Goal: Information Seeking & Learning: Compare options

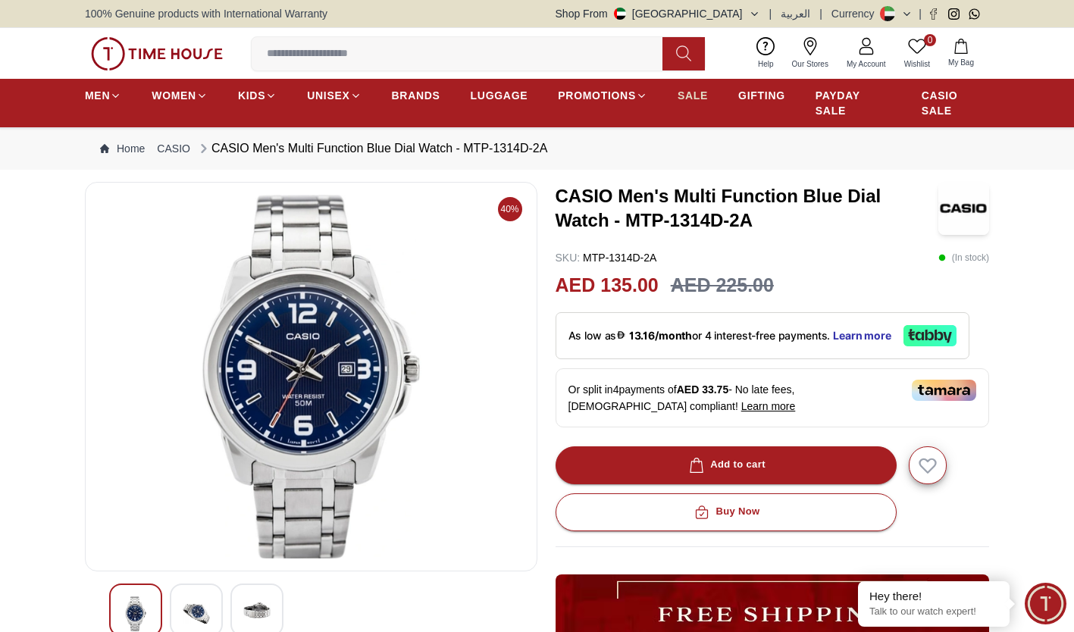
click at [691, 92] on span "SALE" at bounding box center [693, 95] width 30 height 15
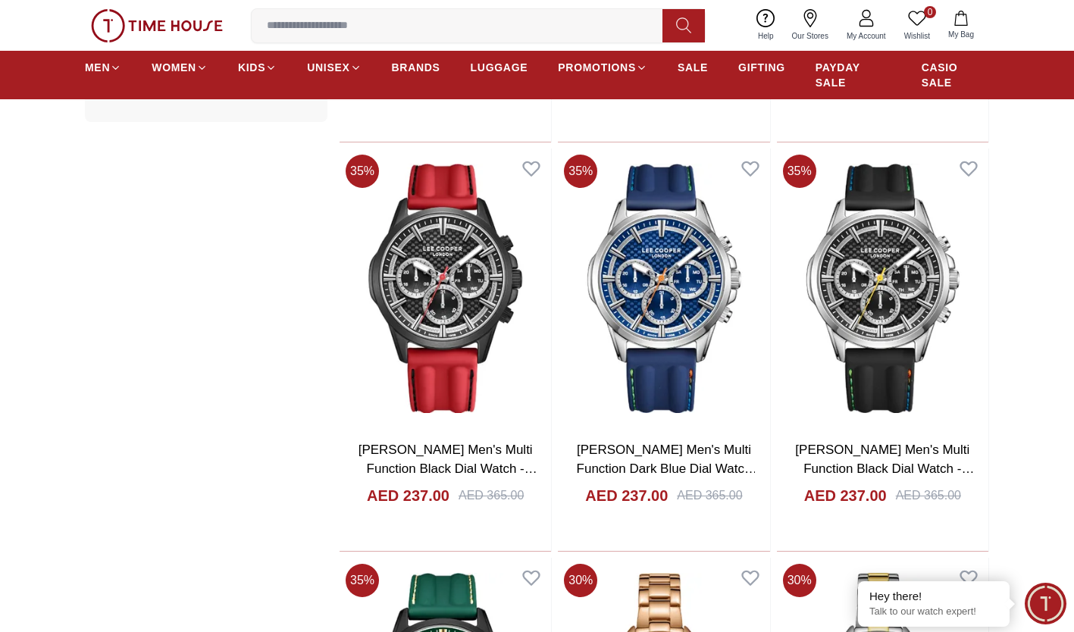
scroll to position [1647, 0]
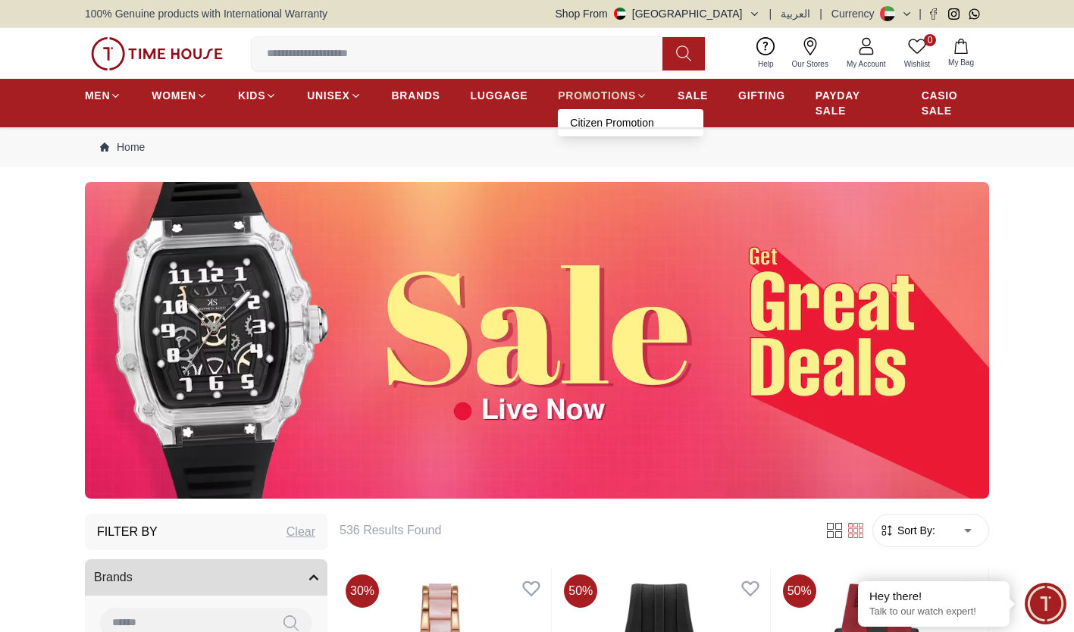
click at [615, 92] on span "PROMOTIONS" at bounding box center [597, 95] width 78 height 15
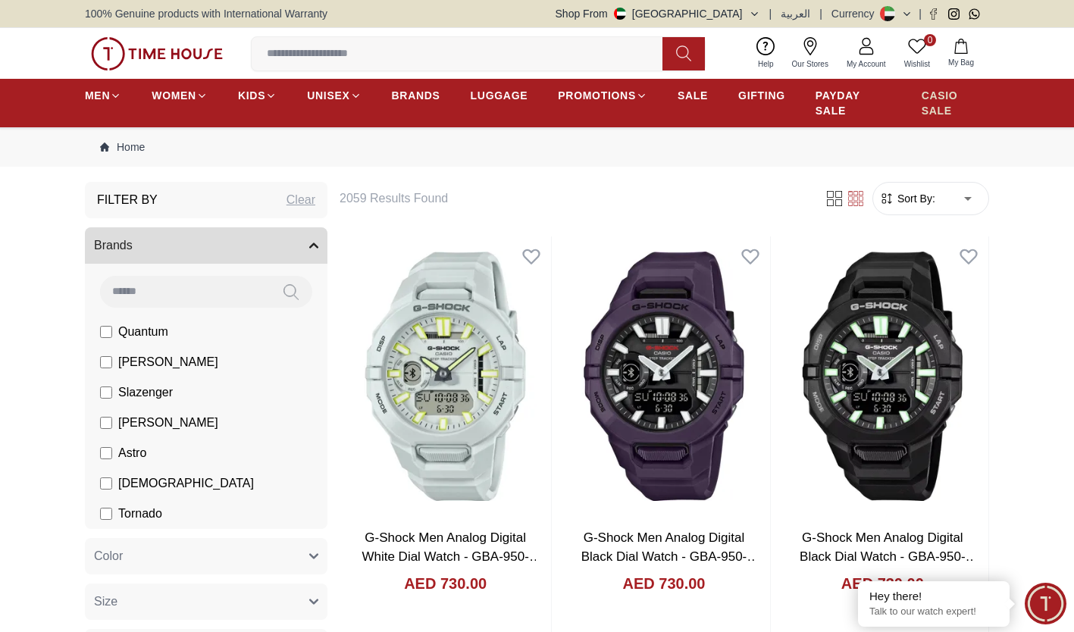
click at [925, 97] on span "CASIO SALE" at bounding box center [955, 103] width 67 height 30
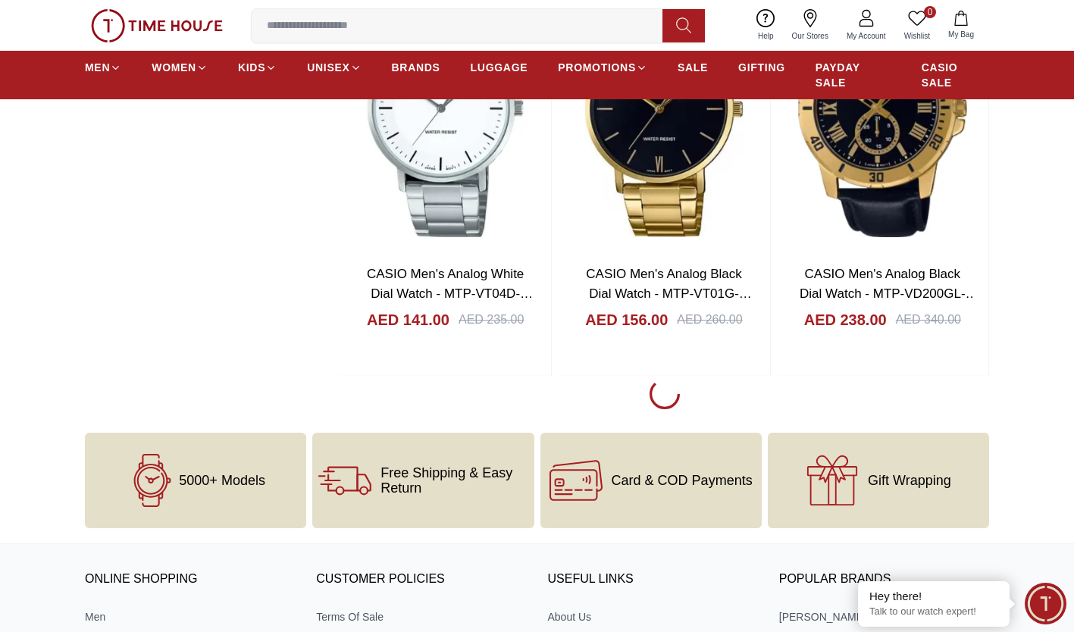
scroll to position [8367, 0]
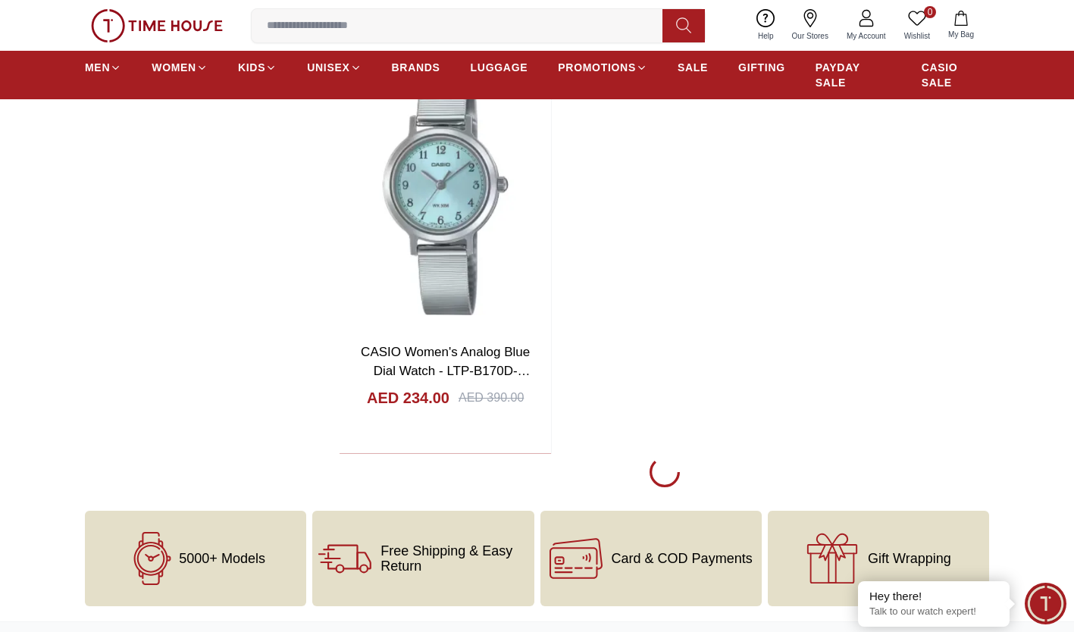
scroll to position [14014, 0]
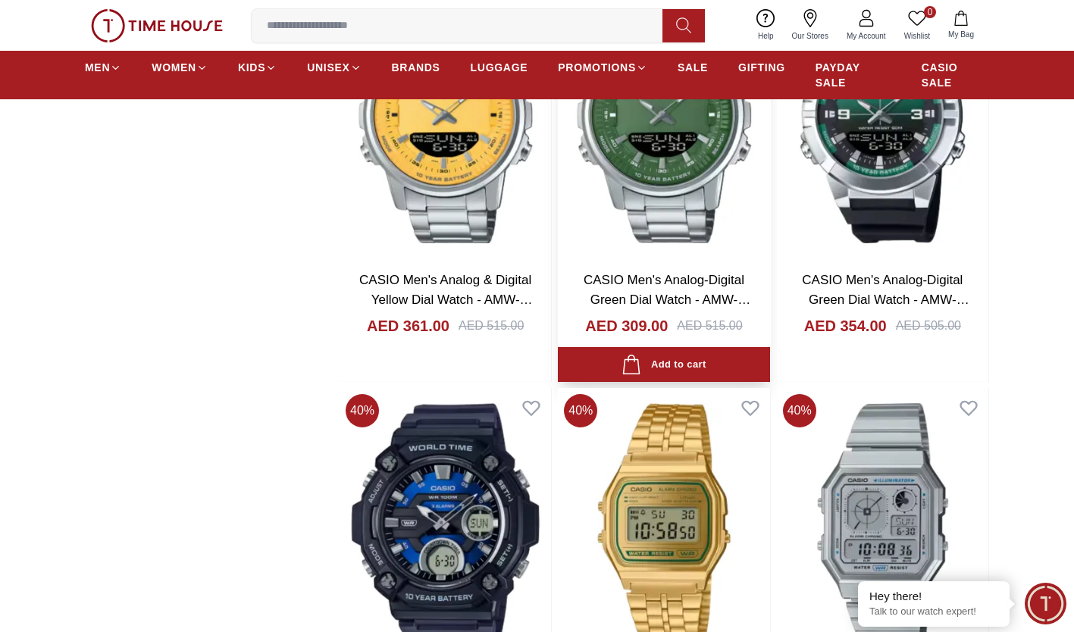
scroll to position [16392, 0]
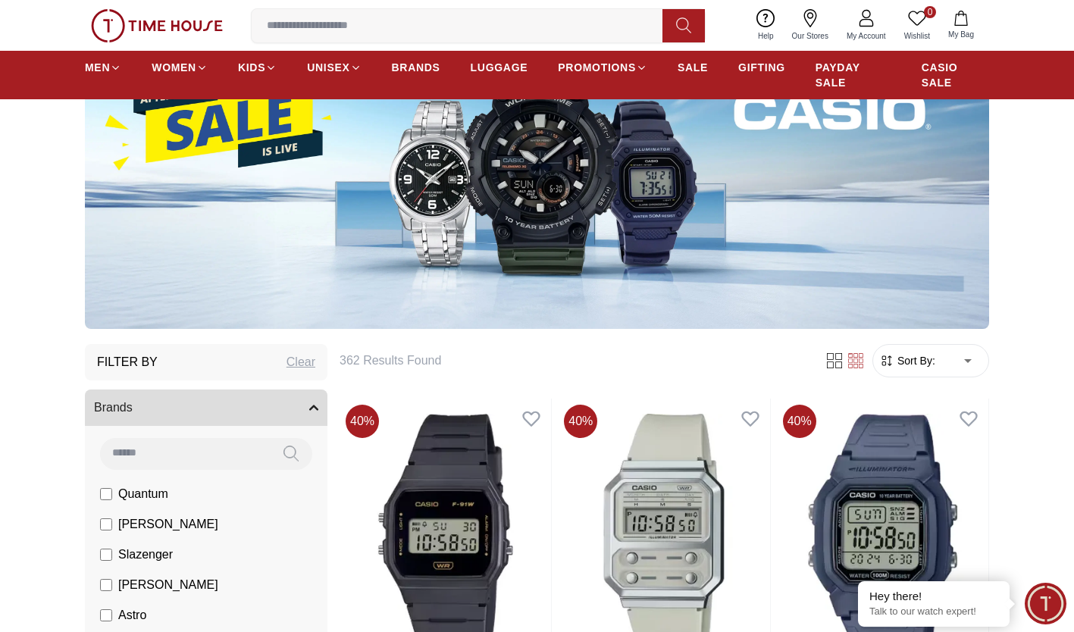
scroll to position [199, 0]
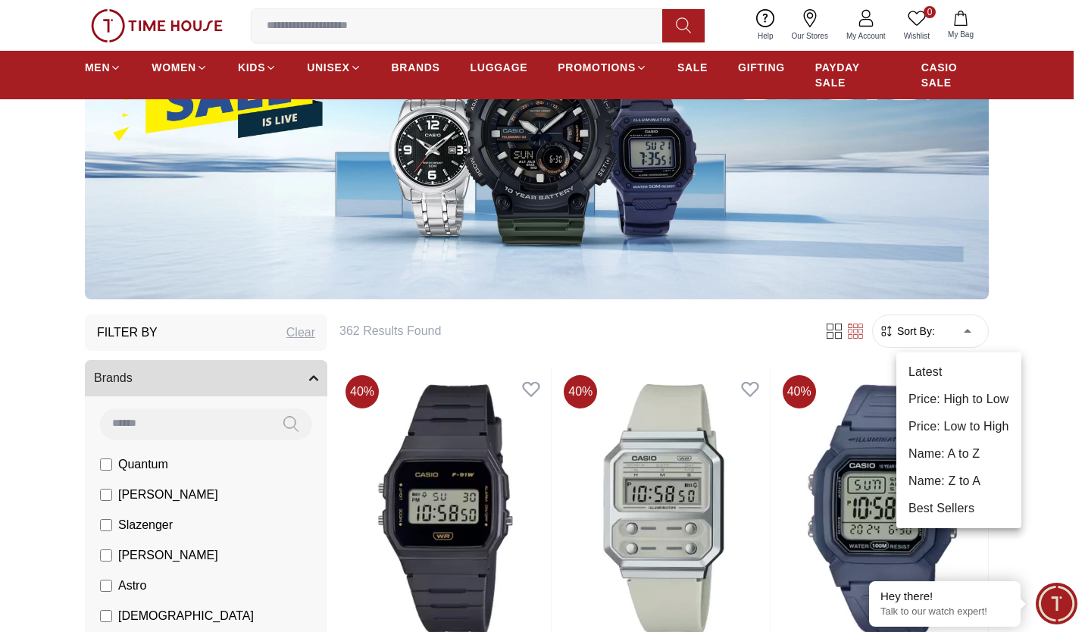
click at [971, 415] on li "Price: Low to High" at bounding box center [959, 426] width 125 height 27
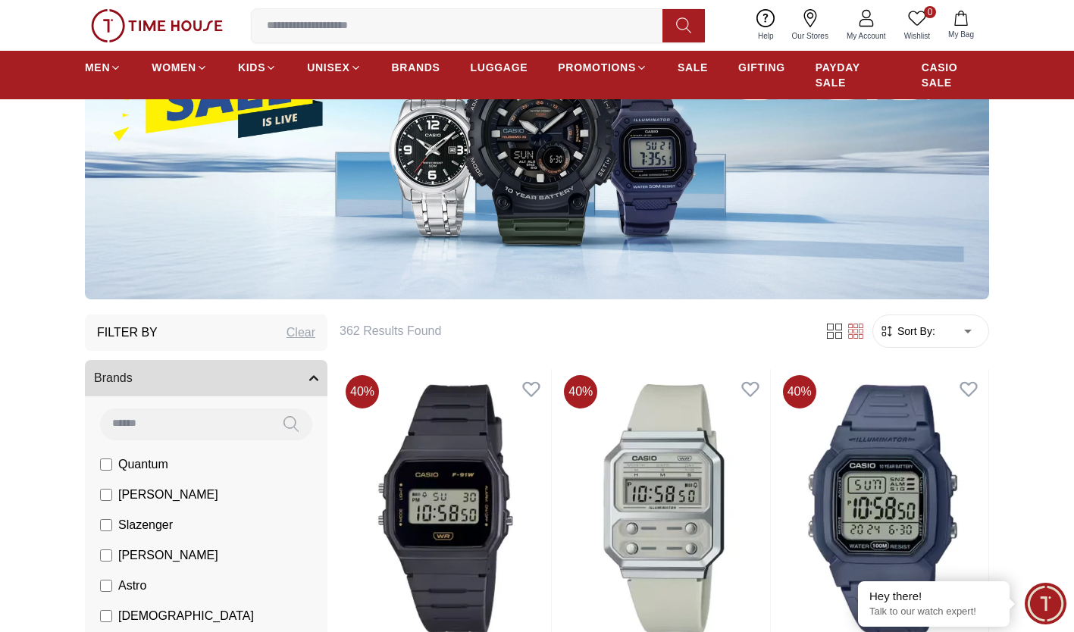
type input "*"
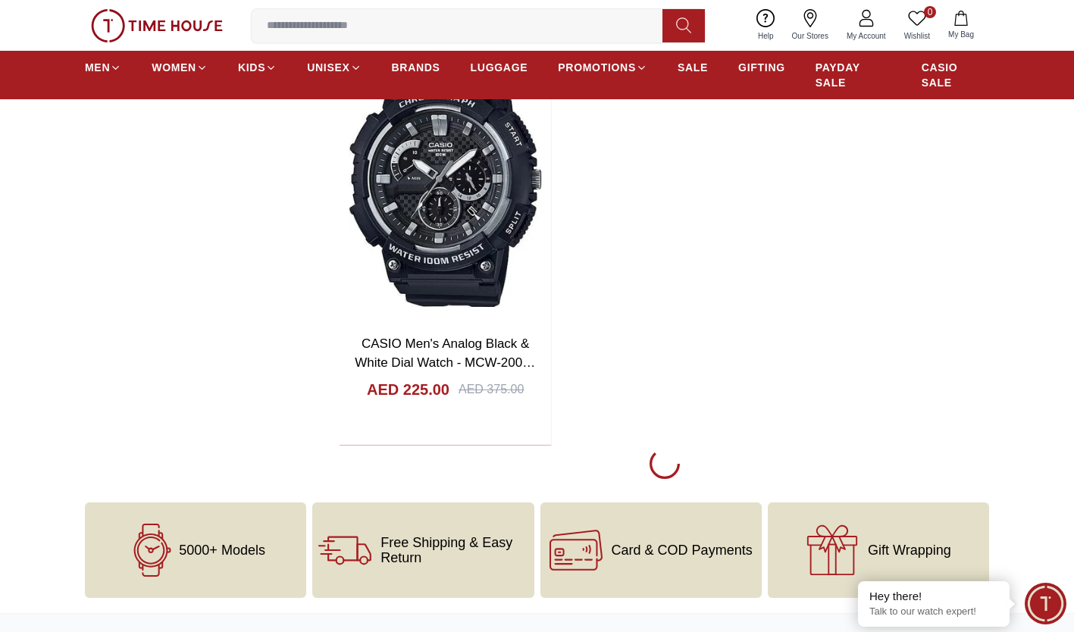
scroll to position [5882, 0]
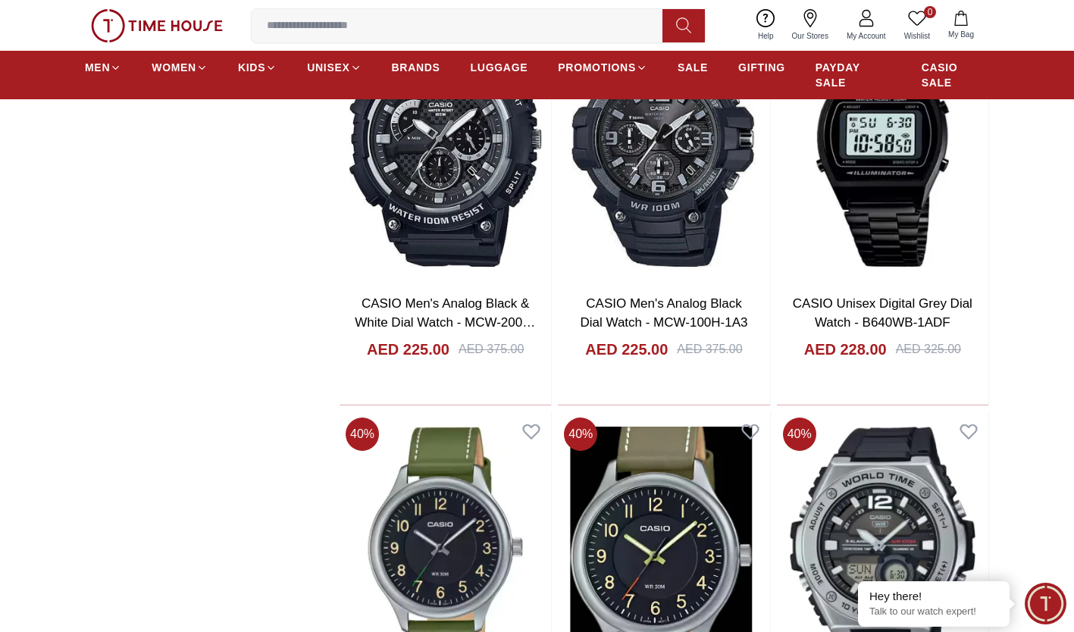
scroll to position [5883, 0]
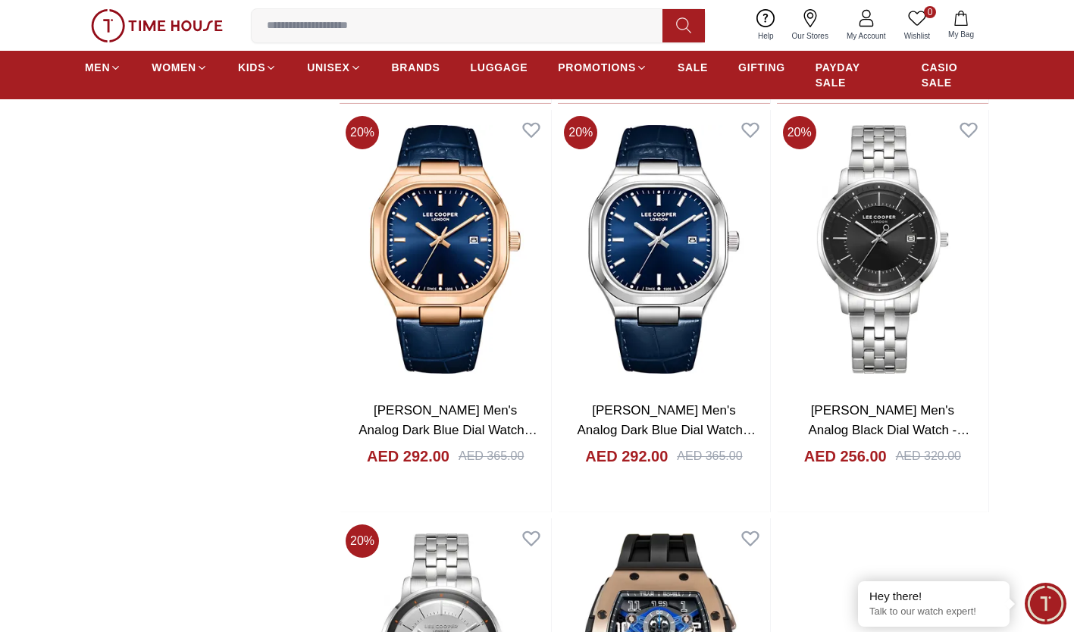
scroll to position [2176, 0]
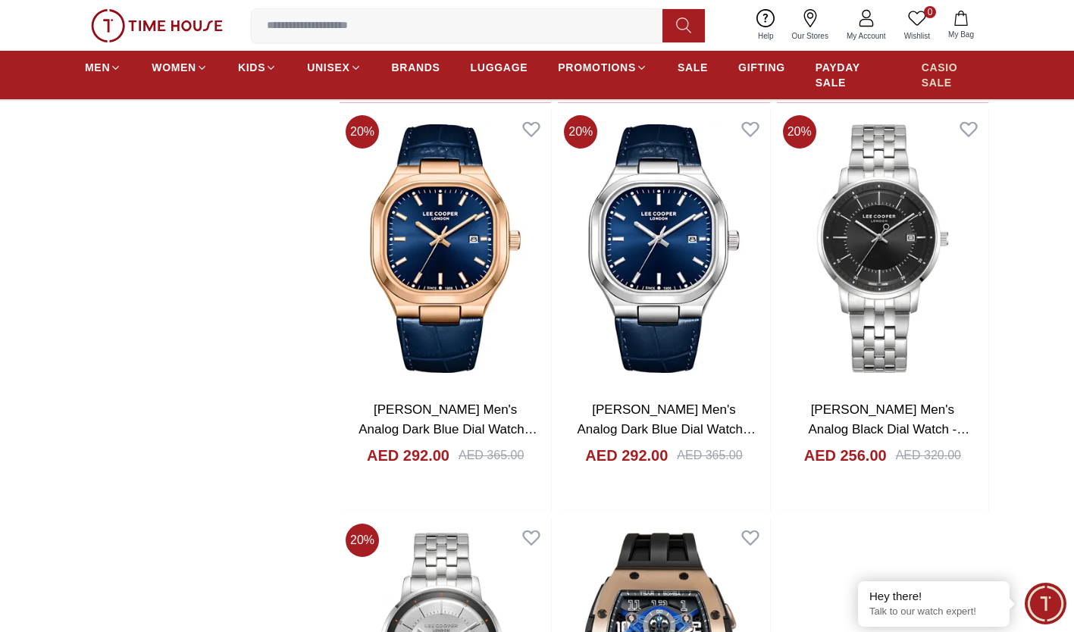
click at [935, 61] on span "CASIO SALE" at bounding box center [955, 75] width 67 height 30
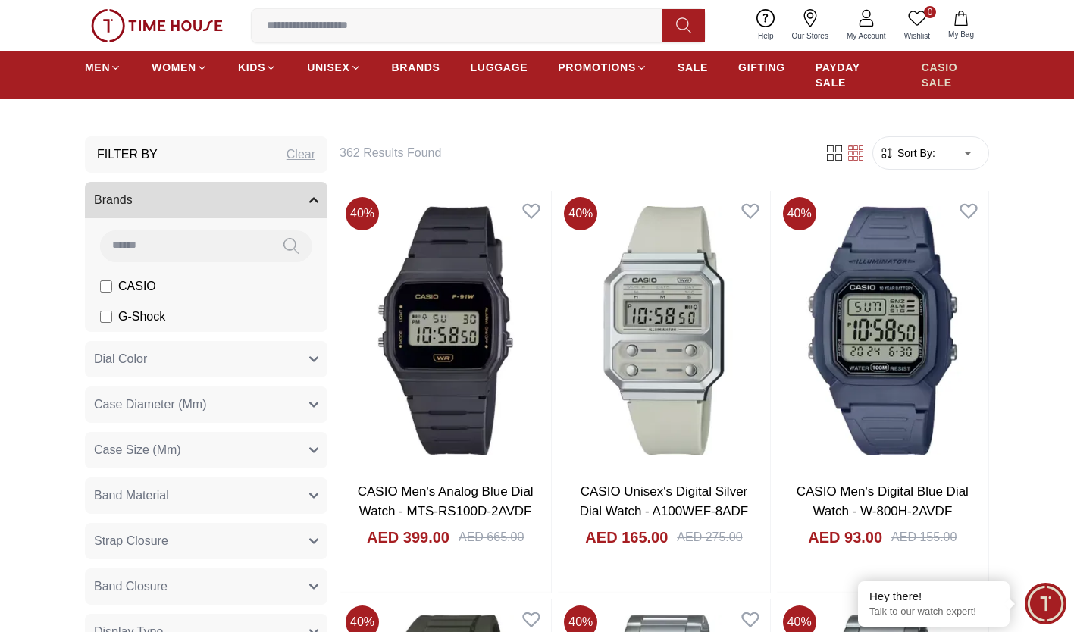
scroll to position [382, 0]
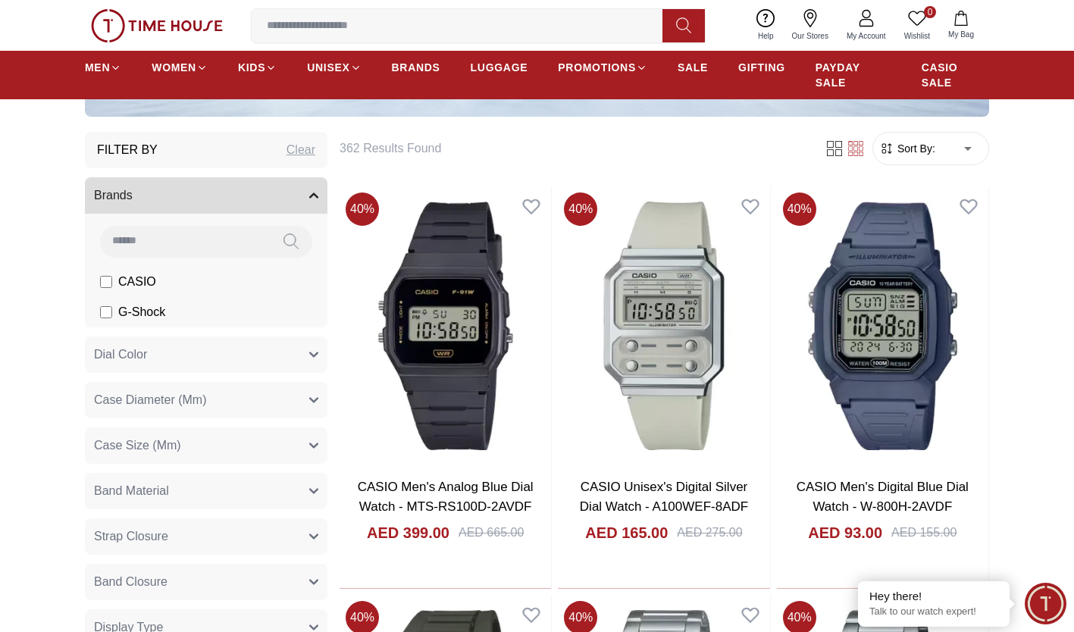
click at [118, 280] on span "CASIO" at bounding box center [137, 282] width 38 height 18
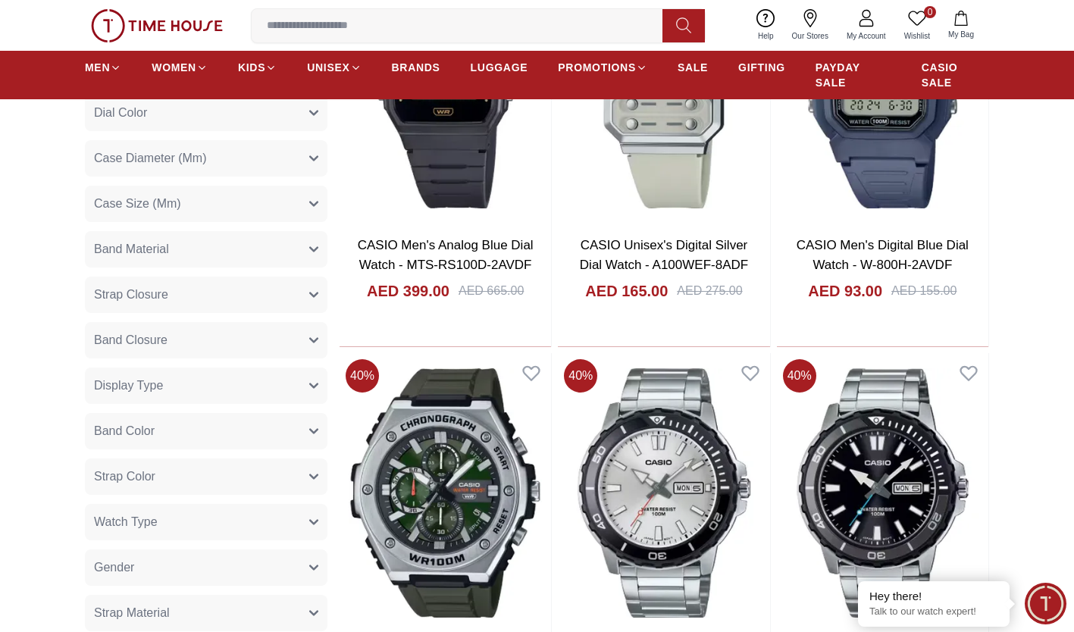
scroll to position [625, 0]
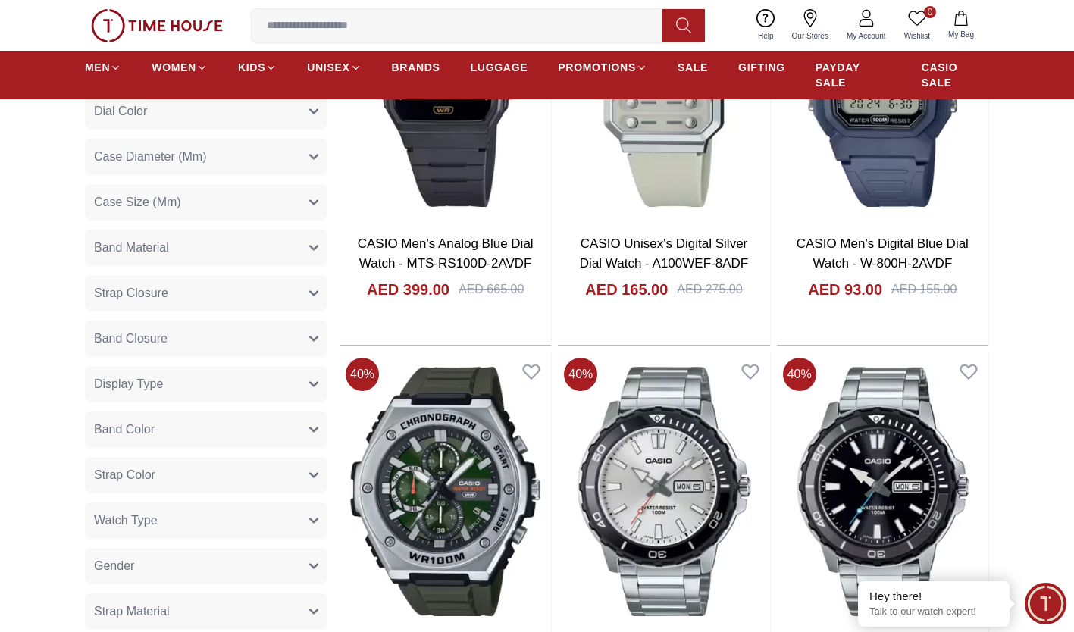
click at [260, 252] on button "Band Material" at bounding box center [206, 248] width 243 height 36
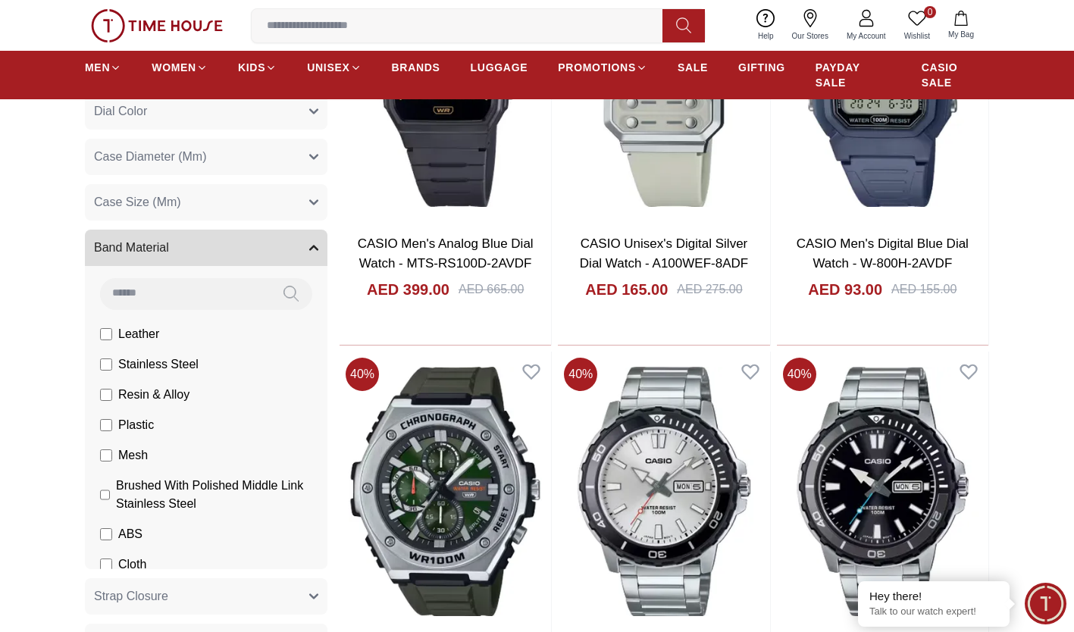
click at [143, 359] on span "Stainless Steel" at bounding box center [158, 365] width 80 height 18
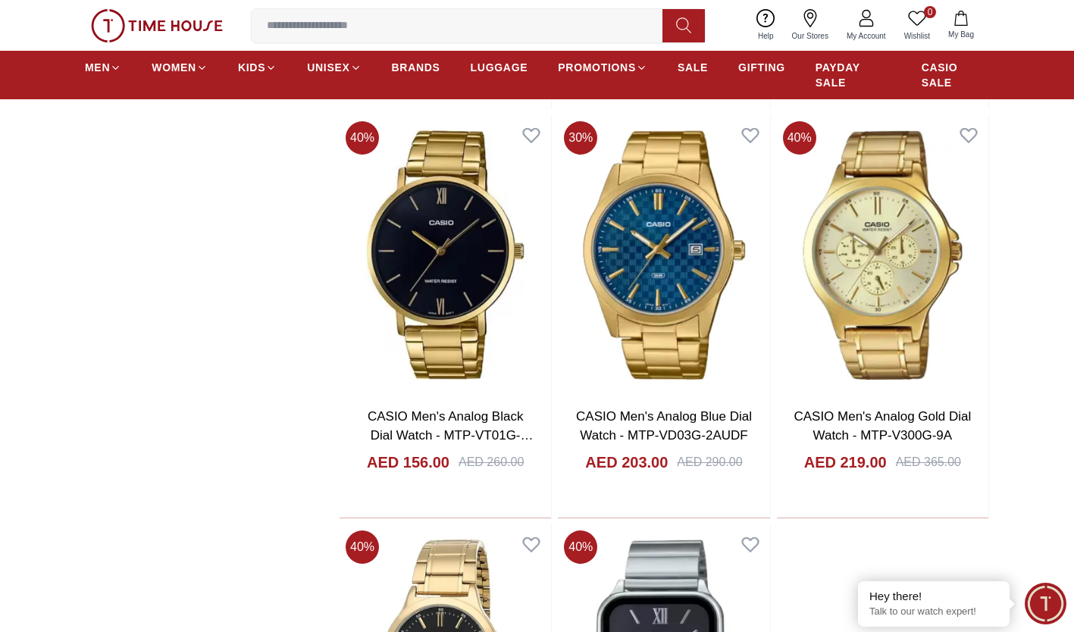
scroll to position [2498, 0]
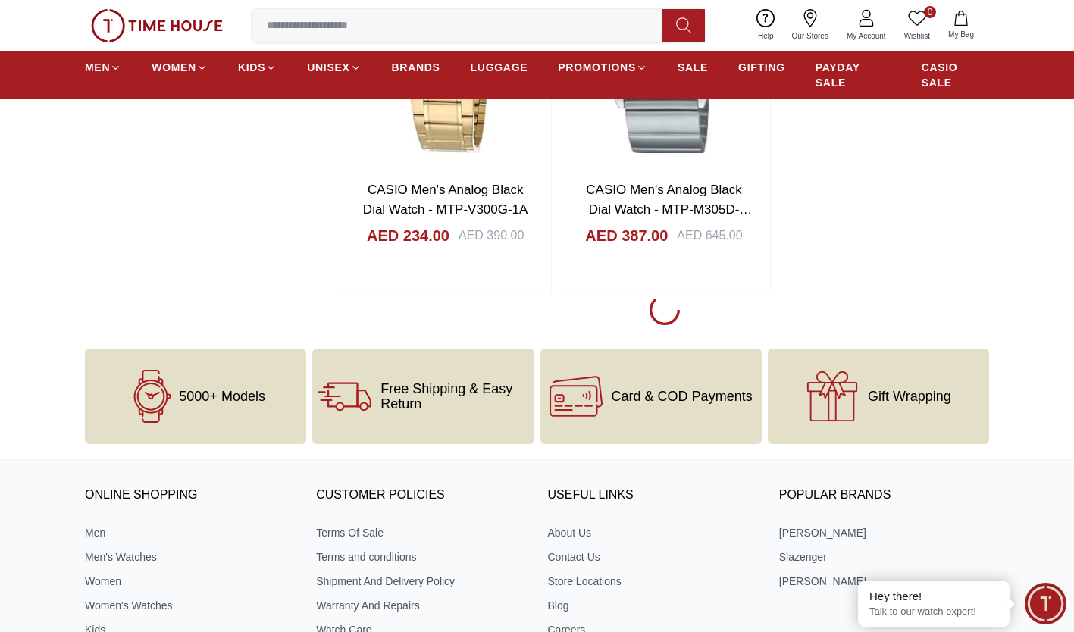
scroll to position [3134, 0]
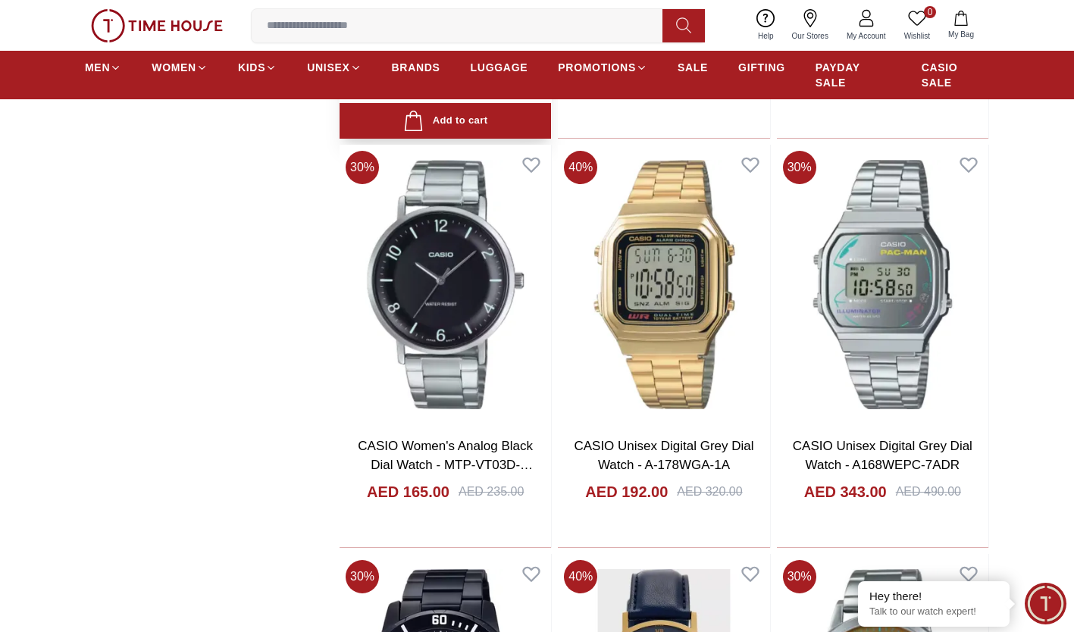
scroll to position [7786, 0]
